Goal: Ask a question

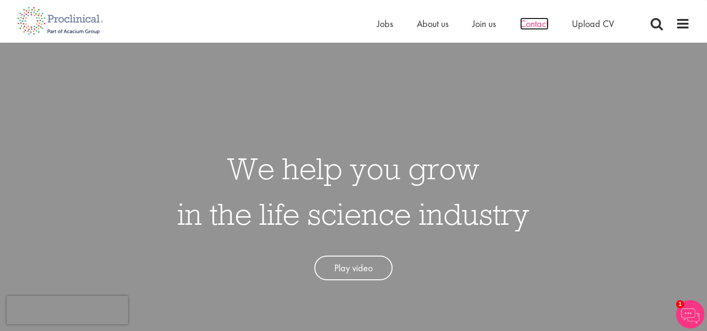
click at [528, 23] on span "Contact" at bounding box center [534, 24] width 28 height 12
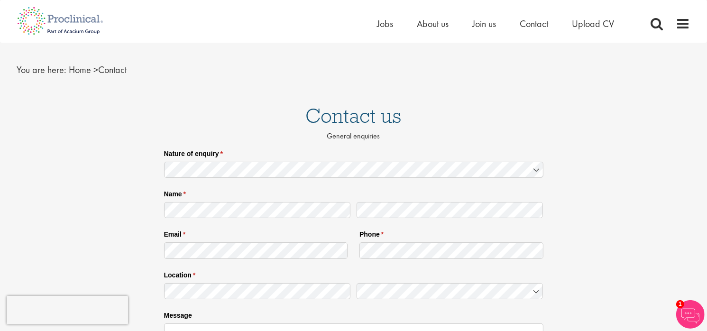
scroll to position [2, 0]
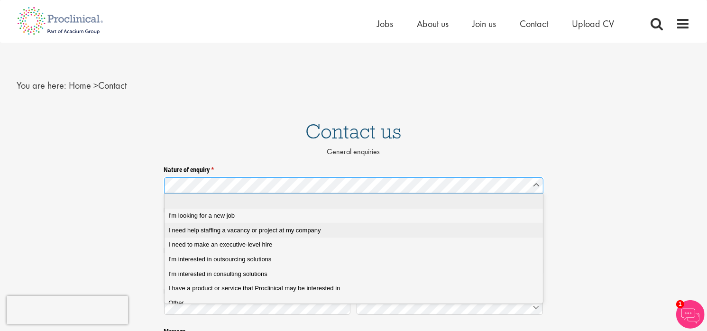
click at [205, 230] on span "I need help staffing a vacancy or project at my company" at bounding box center [244, 230] width 152 height 9
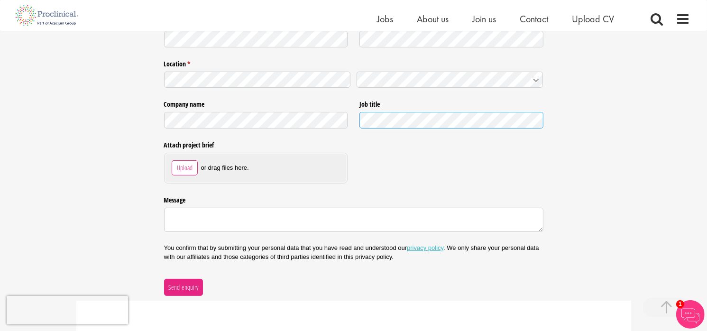
scroll to position [239, 0]
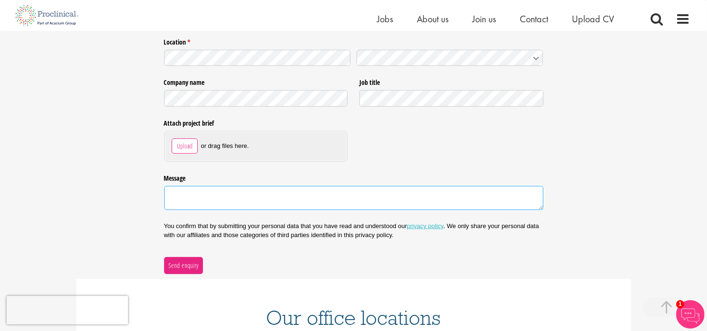
click at [182, 196] on textarea "Message" at bounding box center [353, 198] width 379 height 25
click at [475, 196] on textarea "I am looking for a clinical data analyst with at least 1/2 years experience to …" at bounding box center [353, 198] width 379 height 25
paste textarea "Phase III eCOA Data Analyst role focused on liasing with sites and CRO on data …"
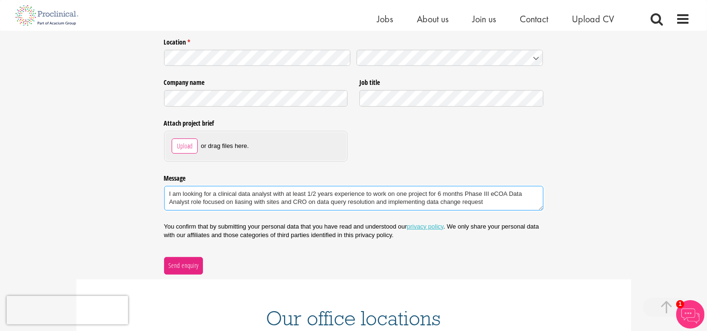
click at [466, 194] on textarea "I am looking for a clinical data analyst with at least 1/2 years experience to …" at bounding box center [353, 198] width 379 height 25
drag, startPoint x: 511, startPoint y: 193, endPoint x: 529, endPoint y: 192, distance: 18.0
click at [529, 192] on textarea "I am looking for a clinical data analyst with at least 1/2 years experience to …" at bounding box center [353, 198] width 379 height 25
click at [532, 193] on textarea "I am looking for a clinical data analyst with at least 1/2 years experience to …" at bounding box center [353, 198] width 379 height 25
click at [465, 193] on textarea "I am looking for a clinical data analyst with at least 1/2 years experience to …" at bounding box center [353, 198] width 379 height 25
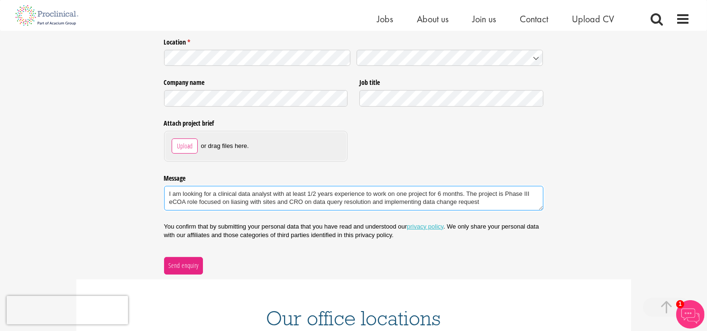
click at [498, 203] on textarea "I am looking for a clinical data analyst with at least 1/2 years experience to …" at bounding box center [353, 198] width 379 height 25
drag, startPoint x: 466, startPoint y: 194, endPoint x: 487, endPoint y: 200, distance: 21.6
click at [487, 200] on textarea "I am looking for a clinical data analyst with at least 1/2 years experience to …" at bounding box center [353, 198] width 379 height 25
click at [489, 201] on textarea "I am looking for a clinical data analyst with at least 1/2 years experience to …" at bounding box center [353, 198] width 379 height 25
click at [203, 194] on textarea "I am looking for a clinical data analyst with at least 1/2 years experience to …" at bounding box center [353, 198] width 379 height 25
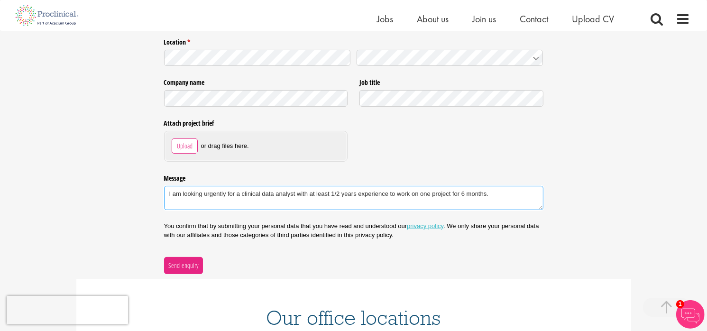
click at [493, 195] on textarea "I am looking urgently for a clinical data analyst with at least 1/2 years exper…" at bounding box center [353, 198] width 379 height 25
click at [337, 194] on textarea "I am looking urgently for a clinical data analyst with at least 1/2 years exper…" at bounding box center [353, 198] width 379 height 25
click at [196, 204] on textarea "I am looking urgently for a clinical data analyst with at least 1-2 years exper…" at bounding box center [353, 198] width 379 height 25
type textarea "I am looking urgently for a clinical data analyst with at least 1-2 years exper…"
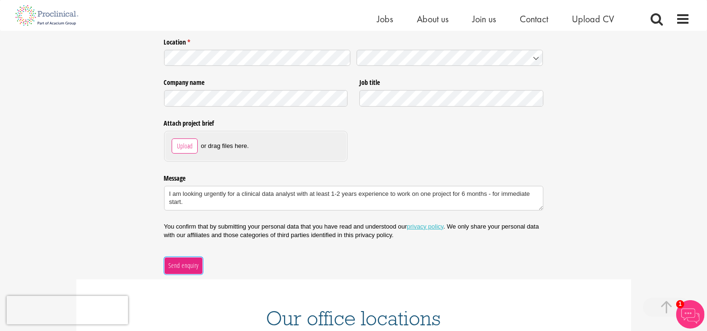
click at [185, 266] on span "Send enquiry" at bounding box center [183, 265] width 31 height 10
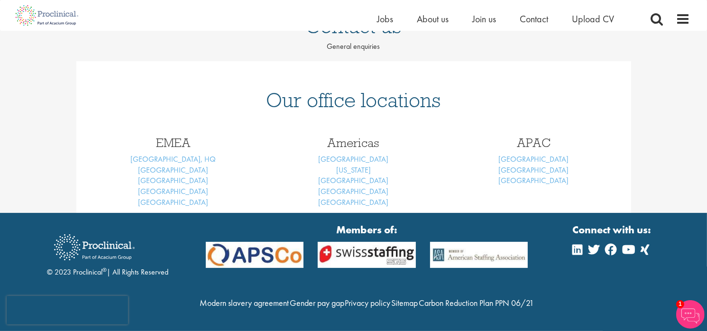
scroll to position [116, 0]
